Goal: Task Accomplishment & Management: Manage account settings

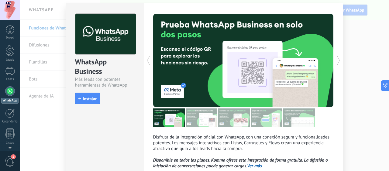
scroll to position [30, 0]
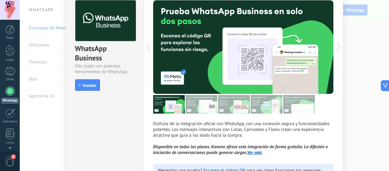
click at [92, 87] on span "Instalar" at bounding box center [90, 85] width 14 height 4
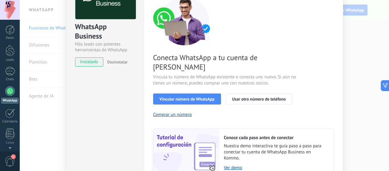
scroll to position [77, 0]
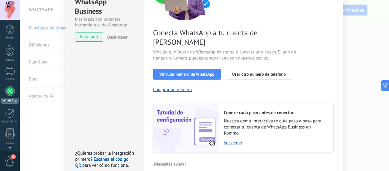
click at [202, 69] on button "Vincular número de WhatsApp" at bounding box center [187, 74] width 68 height 11
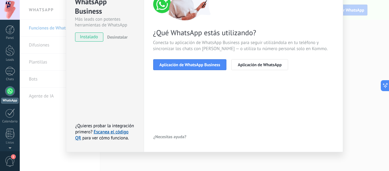
click at [269, 66] on span "Aplicación de WhatsApp" at bounding box center [260, 65] width 44 height 4
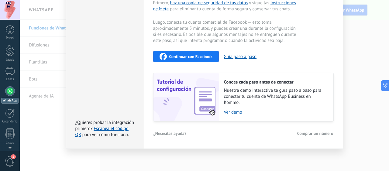
scroll to position [164, 0]
click at [16, 15] on div at bounding box center [10, 10] width 20 height 20
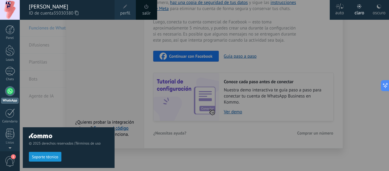
click at [16, 15] on div at bounding box center [10, 10] width 20 height 20
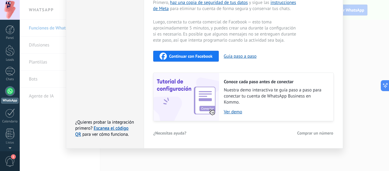
click at [12, 29] on div at bounding box center [9, 29] width 9 height 9
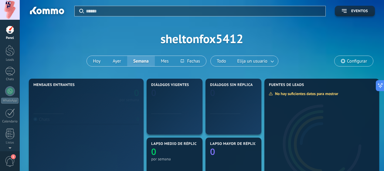
click at [12, 13] on div at bounding box center [10, 10] width 20 height 20
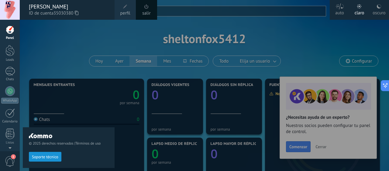
click at [15, 32] on link "Panel" at bounding box center [10, 32] width 20 height 15
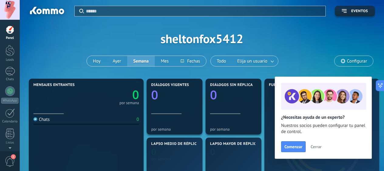
click at [7, 96] on link "WhatsApp" at bounding box center [10, 94] width 20 height 17
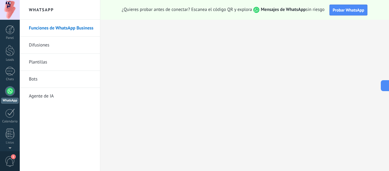
click at [341, 13] on button "Probar WhatsApp" at bounding box center [348, 10] width 38 height 11
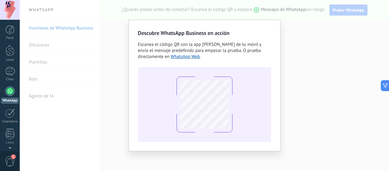
click at [337, 38] on div "Descubre WhatsApp Business en acción Escanea el código QR con la app [PERSON_NA…" at bounding box center [204, 85] width 369 height 171
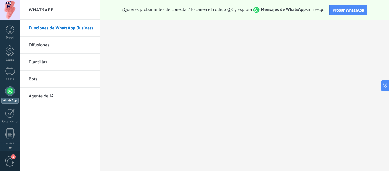
click at [54, 47] on link "Difusiones" at bounding box center [61, 45] width 65 height 17
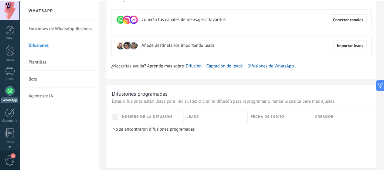
scroll to position [61, 0]
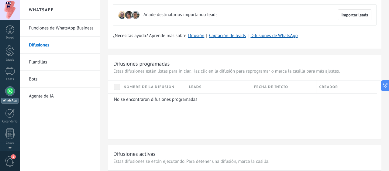
click at [39, 62] on link "Plantillas" at bounding box center [61, 62] width 65 height 17
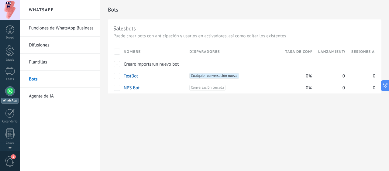
click at [49, 96] on link "Agente de IA" at bounding box center [61, 96] width 65 height 17
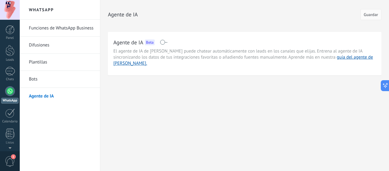
click at [163, 43] on span at bounding box center [164, 42] width 8 height 5
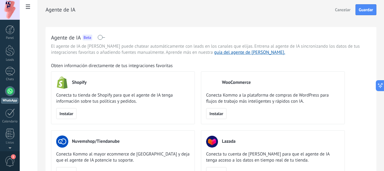
scroll to position [3, 0]
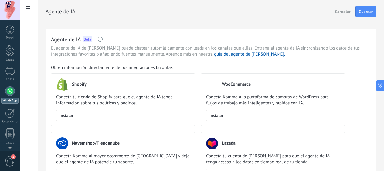
click at [105, 39] on span at bounding box center [102, 39] width 8 height 5
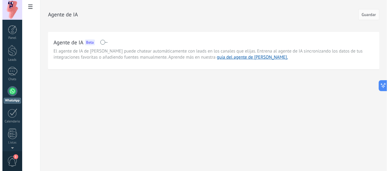
scroll to position [0, 0]
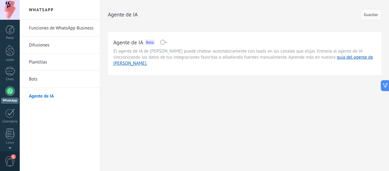
click at [11, 117] on div at bounding box center [10, 112] width 10 height 9
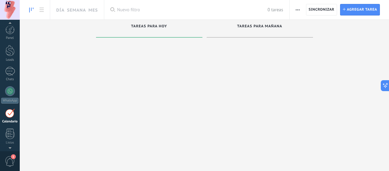
scroll to position [18, 0]
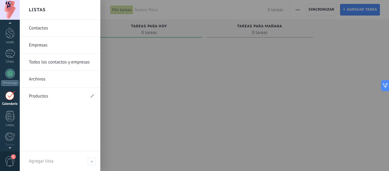
click at [9, 114] on div at bounding box center [9, 116] width 9 height 11
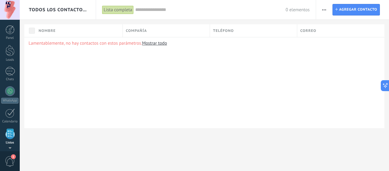
click at [10, 30] on div at bounding box center [9, 29] width 9 height 9
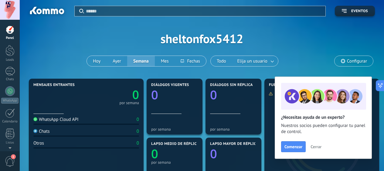
click at [320, 145] on span "Cerrar" at bounding box center [316, 147] width 11 height 4
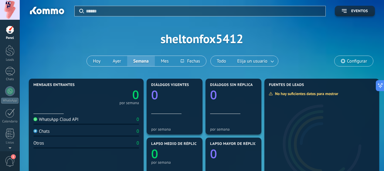
click at [13, 33] on div at bounding box center [9, 29] width 9 height 9
click at [9, 53] on div at bounding box center [9, 50] width 9 height 11
